Goal: Task Accomplishment & Management: Manage account settings

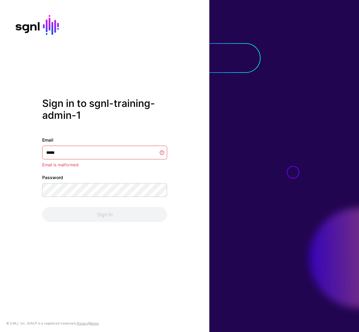
type input "******"
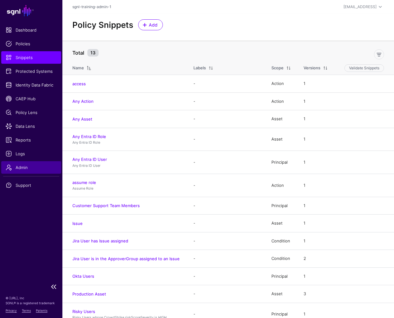
click at [28, 169] on span "Admin" at bounding box center [31, 167] width 51 height 6
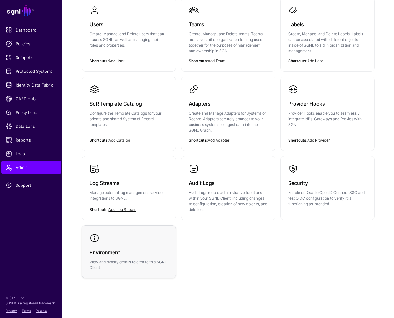
click at [151, 243] on div "Environment View and modify details related to this SGNL Client." at bounding box center [129, 256] width 79 height 27
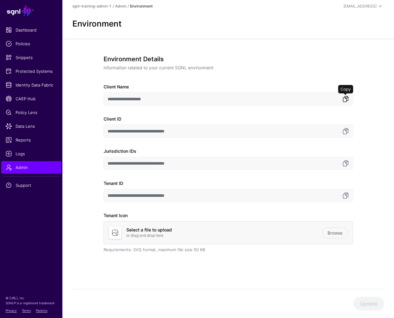
click at [347, 96] on link at bounding box center [345, 98] width 7 height 7
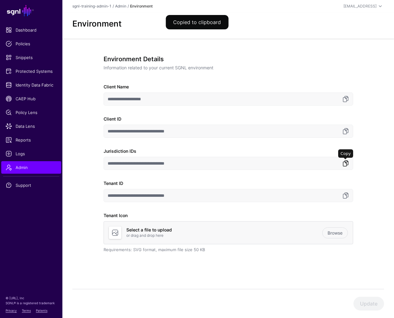
click at [346, 165] on link at bounding box center [345, 163] width 7 height 7
click at [350, 196] on input "**********" at bounding box center [229, 195] width 250 height 13
click at [348, 195] on link at bounding box center [345, 195] width 7 height 7
click at [28, 71] on span "Protected Systems" at bounding box center [31, 71] width 51 height 6
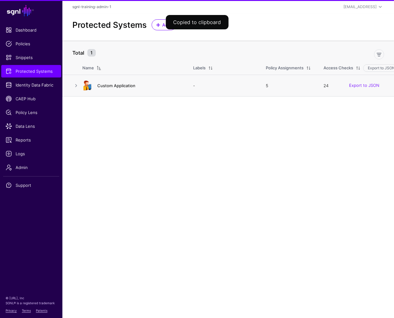
click at [117, 84] on link "Custom Application" at bounding box center [116, 85] width 38 height 5
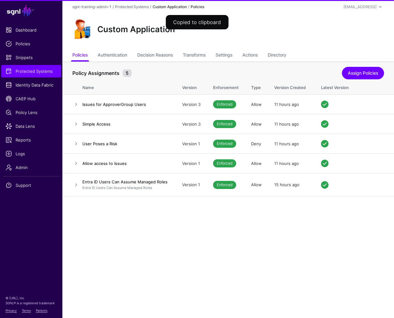
click at [129, 53] on ul "Policies Authentication Decision Reasons Transforms Settings Actions Directory" at bounding box center [228, 56] width 312 height 12
click at [112, 52] on link "Authentication" at bounding box center [113, 56] width 30 height 12
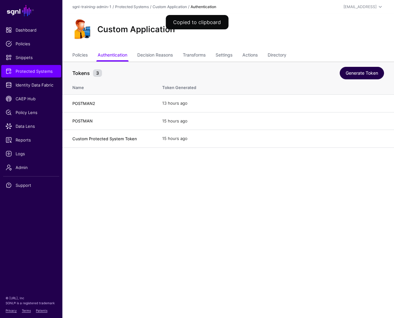
click at [359, 71] on link "Generate Token" at bounding box center [362, 73] width 44 height 12
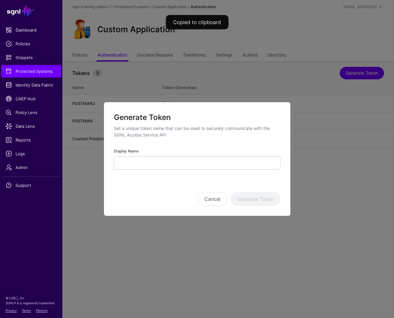
click at [108, 57] on ngb-modal-window "Generate Token Set a unique token name that can be used to securely communicate…" at bounding box center [197, 159] width 394 height 318
drag, startPoint x: 209, startPoint y: 204, endPoint x: 208, endPoint y: 198, distance: 6.6
click at [209, 204] on button "Cancel" at bounding box center [212, 199] width 29 height 14
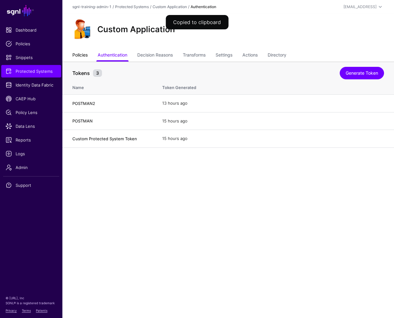
click at [78, 51] on link "Policies" at bounding box center [79, 56] width 15 height 12
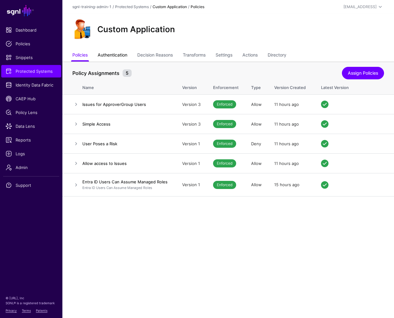
click at [121, 59] on link "Authentication" at bounding box center [113, 56] width 30 height 12
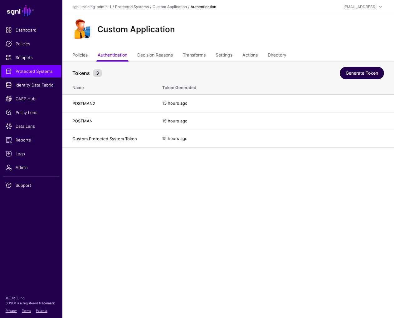
click at [359, 75] on link "Generate Token" at bounding box center [362, 73] width 44 height 12
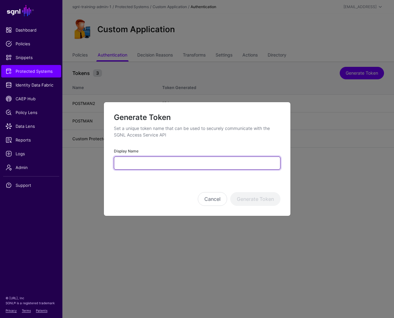
click at [161, 161] on input "Display Name" at bounding box center [197, 162] width 167 height 13
type input "********"
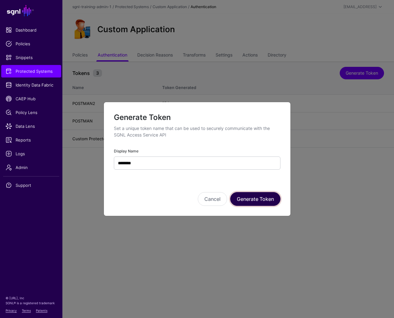
click at [254, 200] on button "Generate Token" at bounding box center [256, 199] width 50 height 14
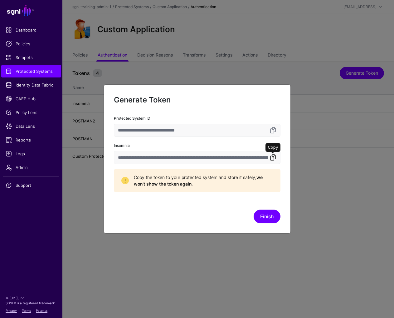
click at [273, 156] on link at bounding box center [273, 157] width 7 height 7
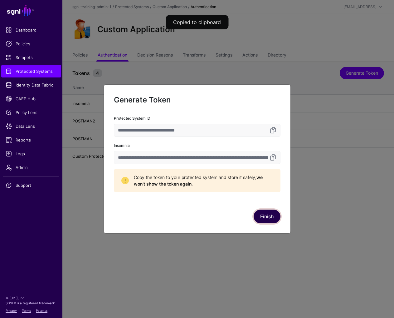
click at [265, 216] on button "Finish" at bounding box center [267, 217] width 27 height 14
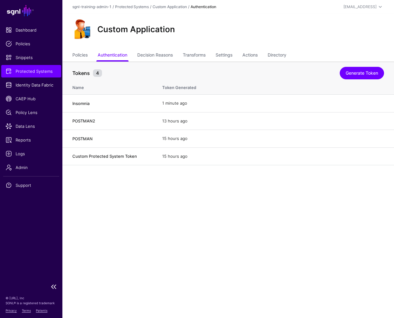
click at [37, 69] on span "Protected Systems" at bounding box center [31, 71] width 51 height 6
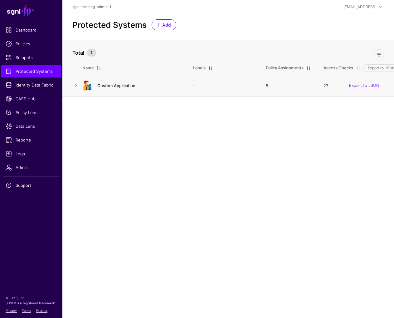
click at [112, 87] on link "Custom Application" at bounding box center [116, 85] width 38 height 5
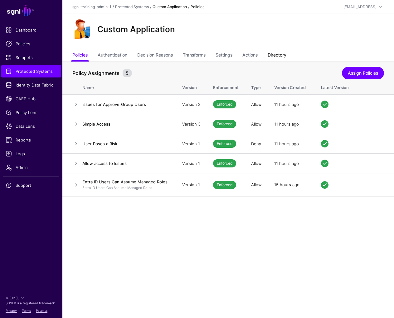
click at [280, 53] on link "Directory" at bounding box center [277, 56] width 19 height 12
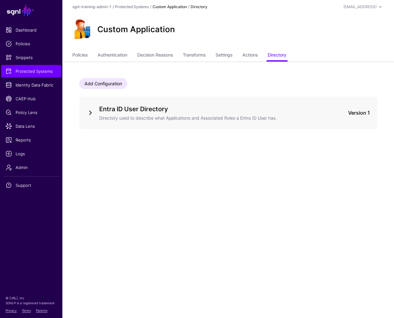
click at [88, 112] on link at bounding box center [90, 112] width 7 height 7
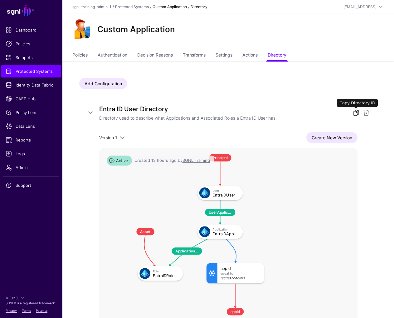
click at [355, 112] on link at bounding box center [356, 112] width 7 height 7
click at [41, 82] on span "Identity Data Fabric" at bounding box center [31, 85] width 51 height 6
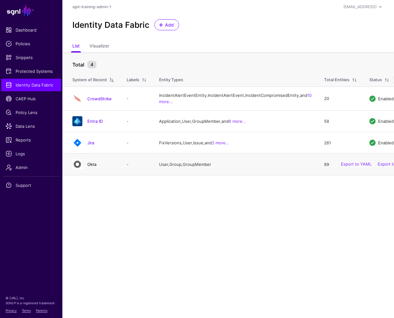
click at [90, 167] on h4 "Okta" at bounding box center [100, 164] width 27 height 6
click at [91, 167] on link "Okta" at bounding box center [91, 164] width 9 height 5
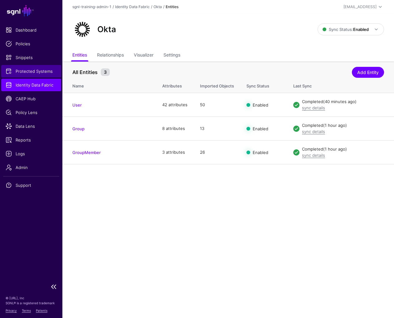
click at [47, 68] on span "Protected Systems" at bounding box center [31, 71] width 51 height 6
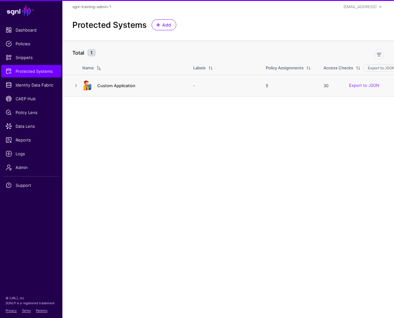
click at [112, 86] on link "Custom Application" at bounding box center [116, 85] width 38 height 5
